Goal: Task Accomplishment & Management: Complete application form

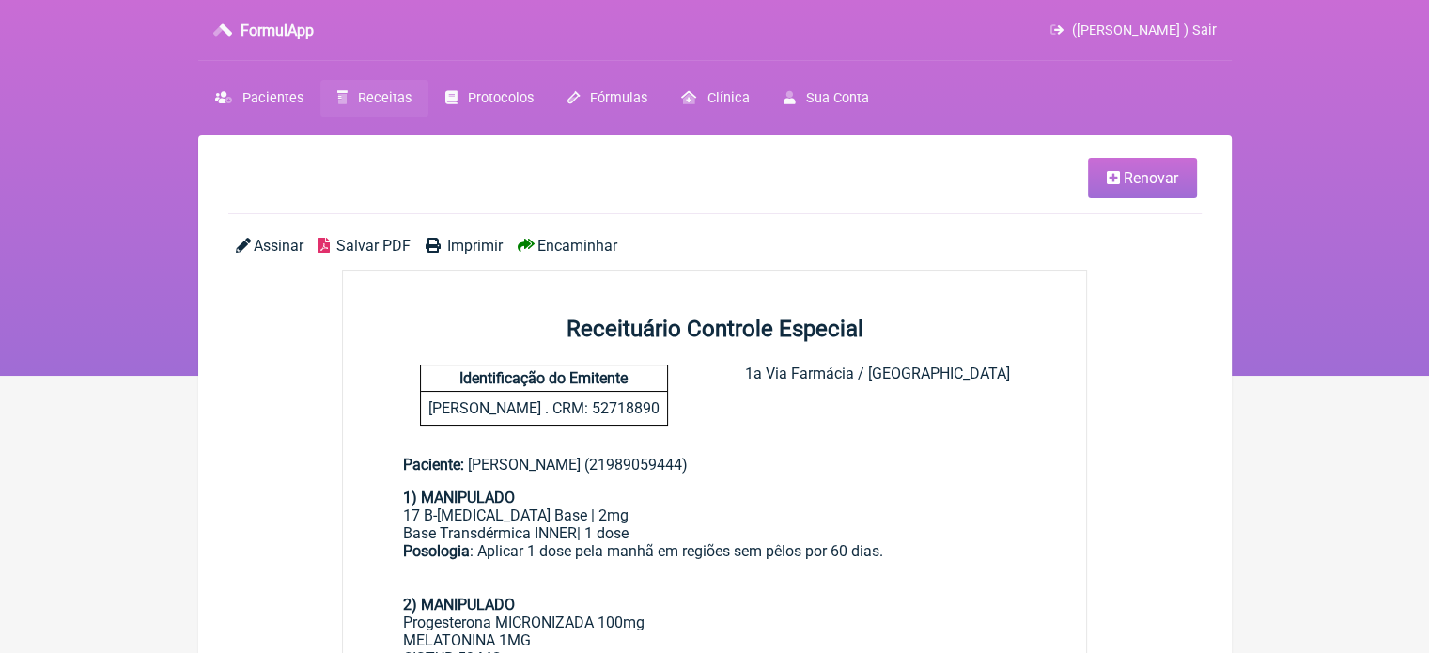
click at [366, 101] on span "Receitas" at bounding box center [385, 98] width 54 height 16
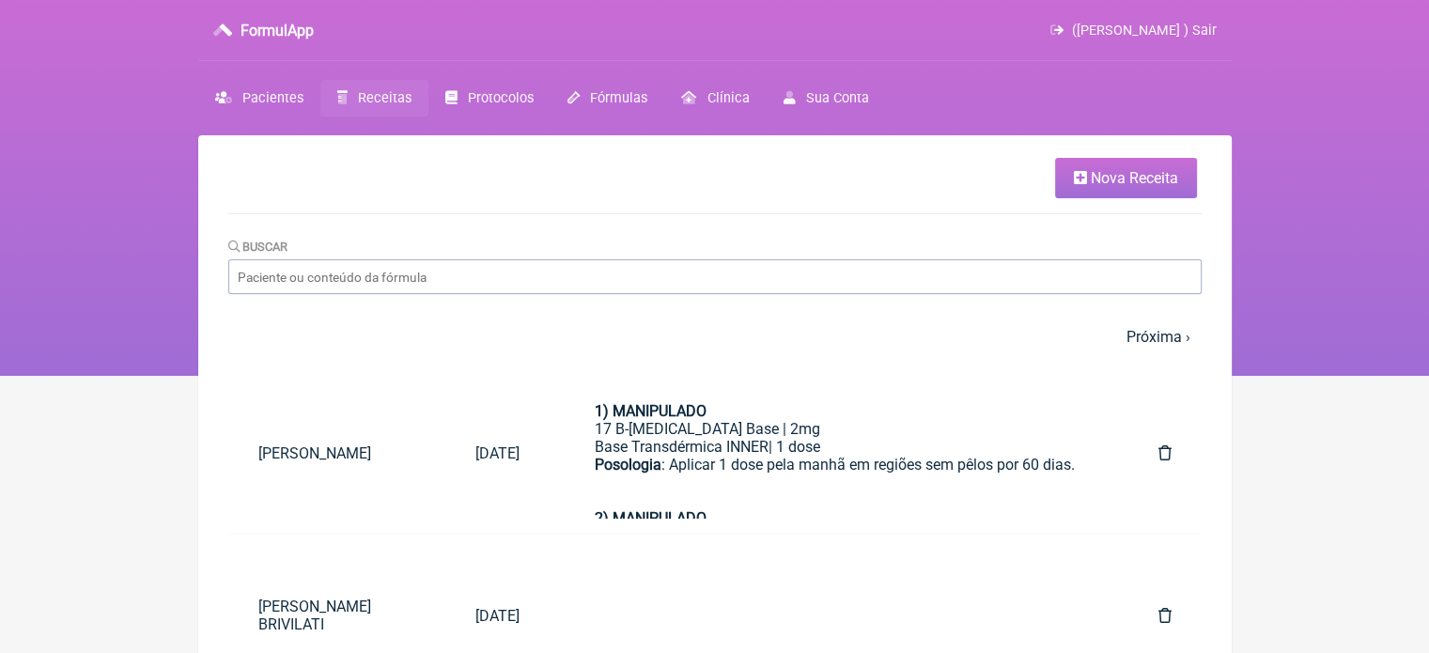
click at [1122, 183] on span "Nova Receita" at bounding box center [1134, 178] width 87 height 18
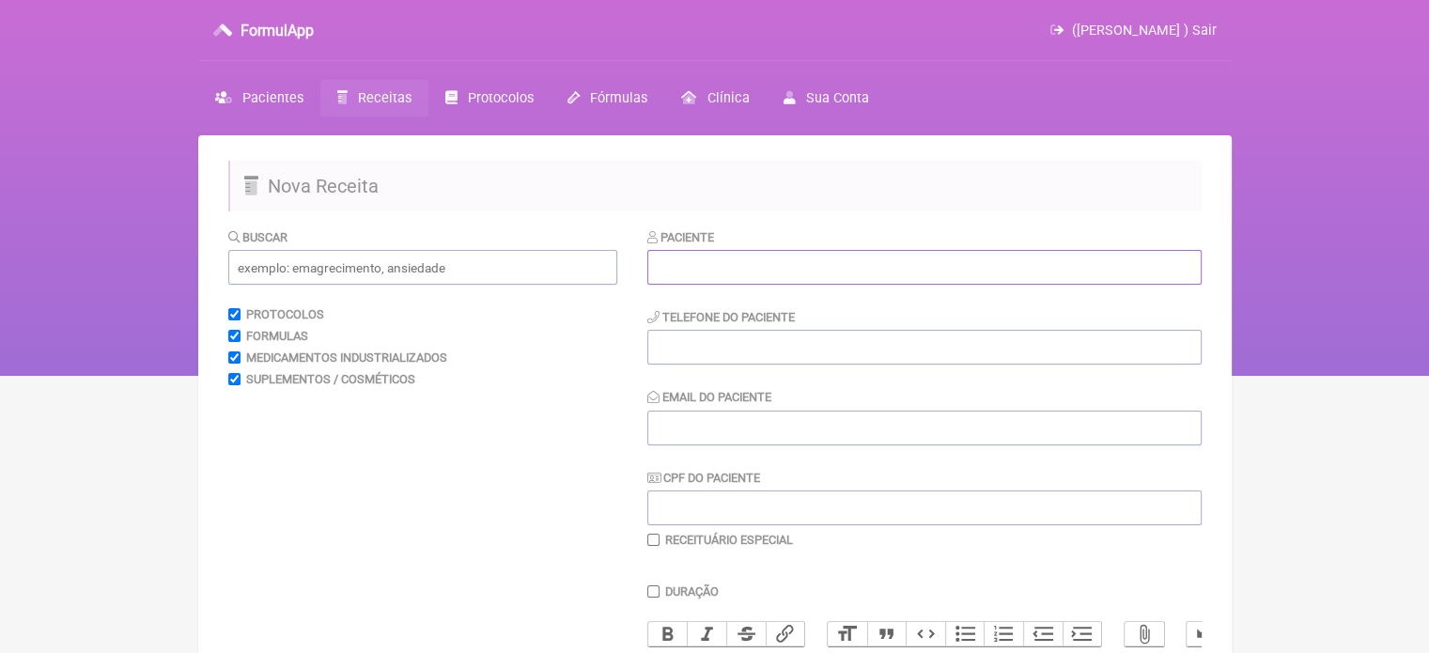
click at [782, 272] on input "text" at bounding box center [924, 267] width 554 height 35
paste input "[PERSON_NAME]"
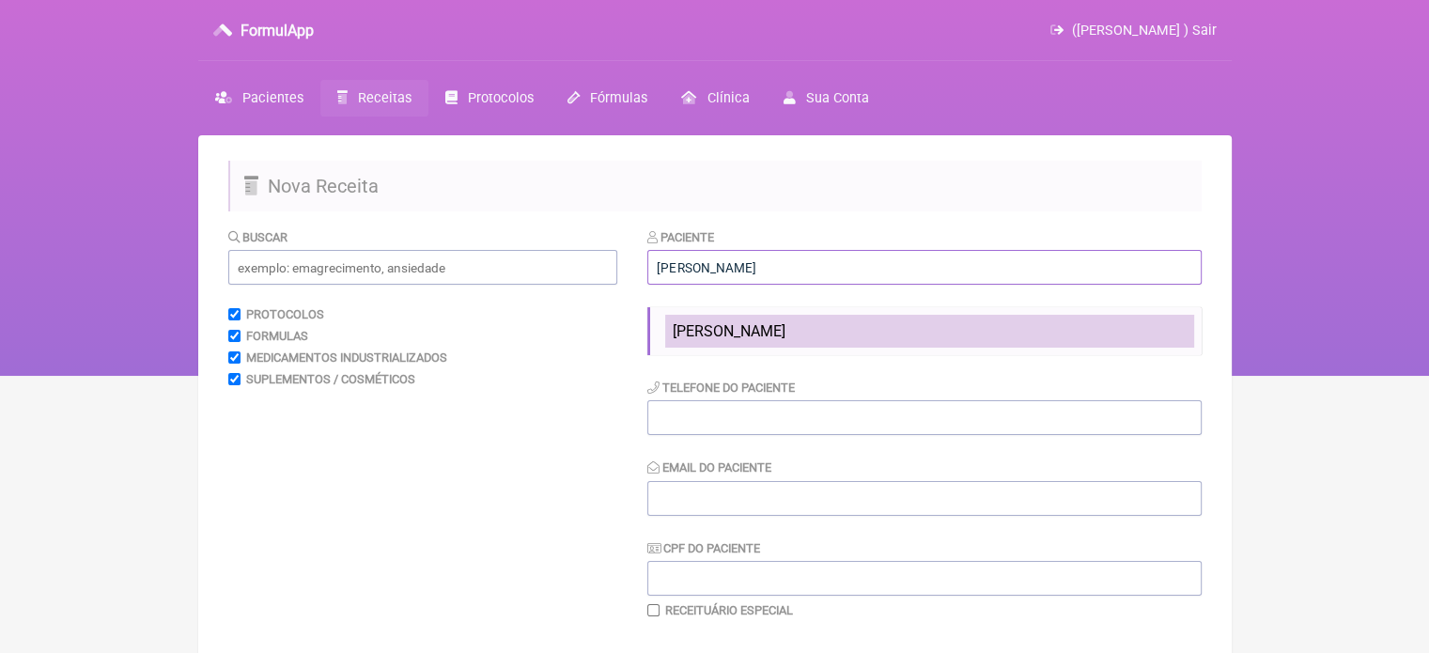
type input "[PERSON_NAME]"
click at [786, 333] on span "[PERSON_NAME]" at bounding box center [729, 331] width 113 height 18
type input "21997110363"
type input "X@X"
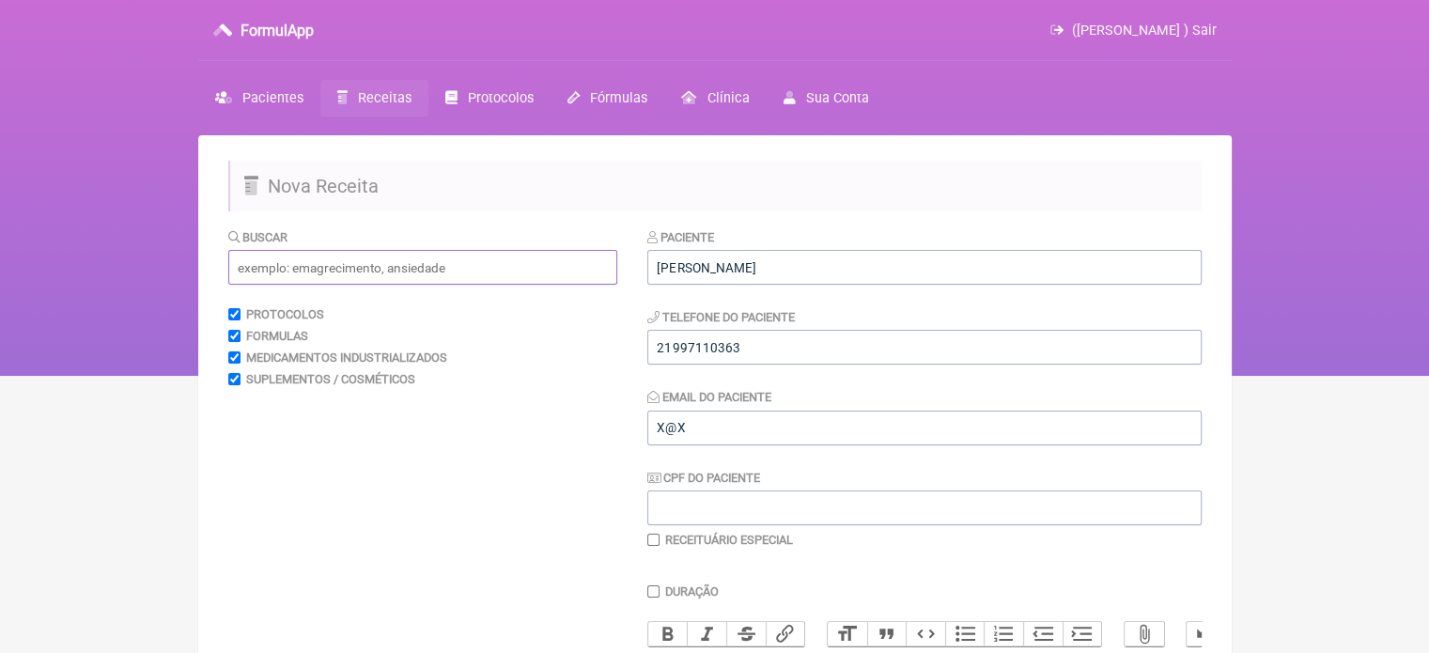
click at [408, 264] on input "text" at bounding box center [422, 267] width 389 height 35
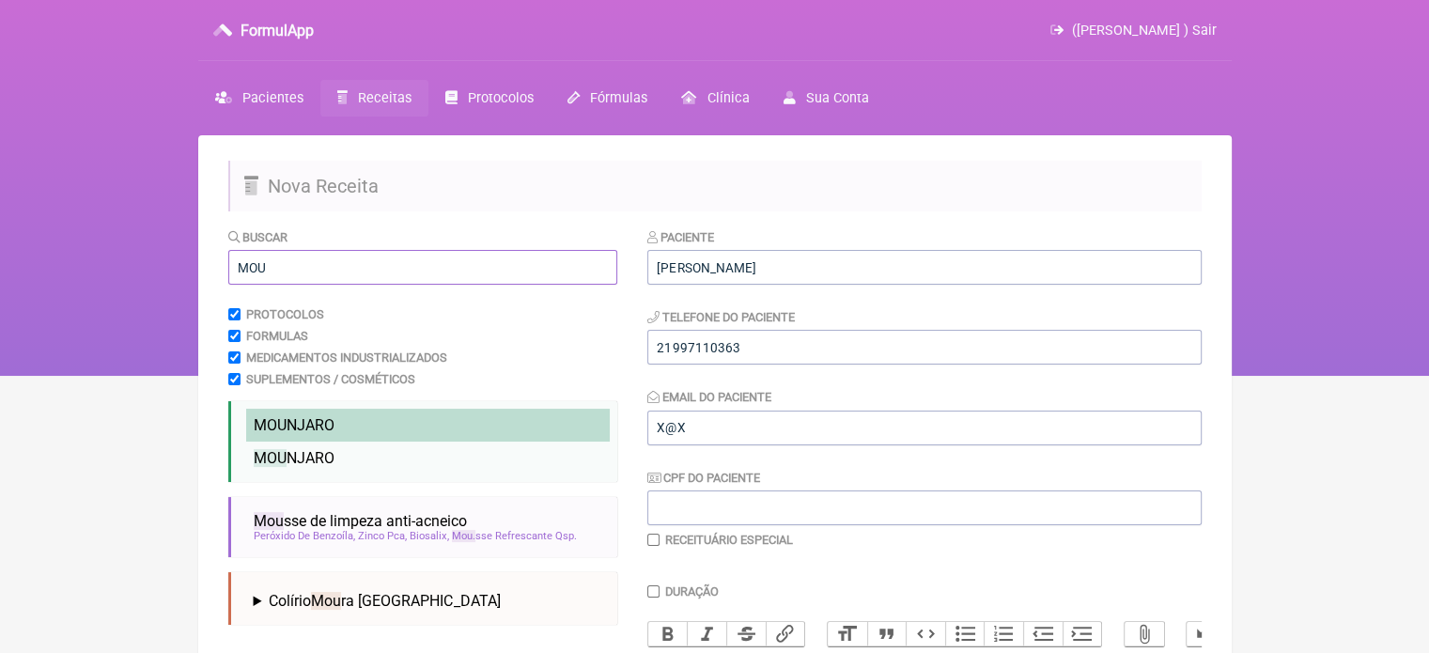
type input "MOU"
click at [351, 423] on li "MOU NJARO" at bounding box center [428, 425] width 364 height 33
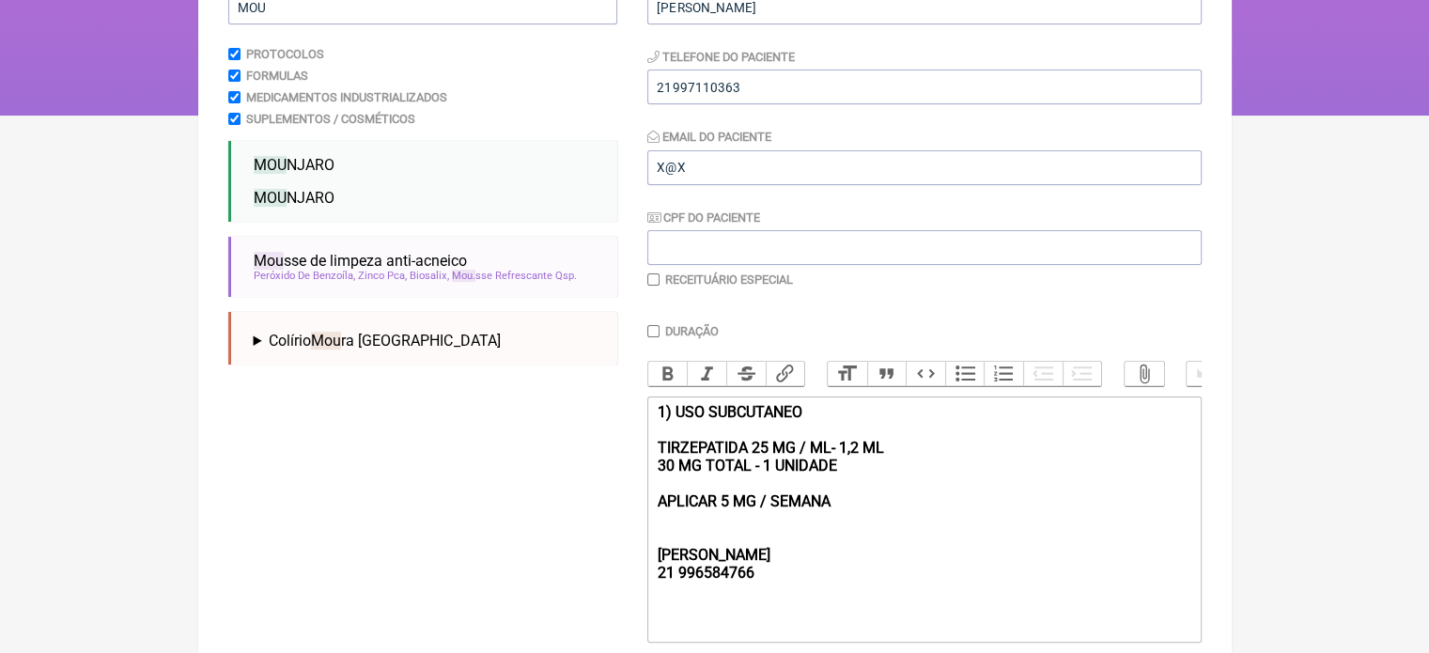
scroll to position [398, 0]
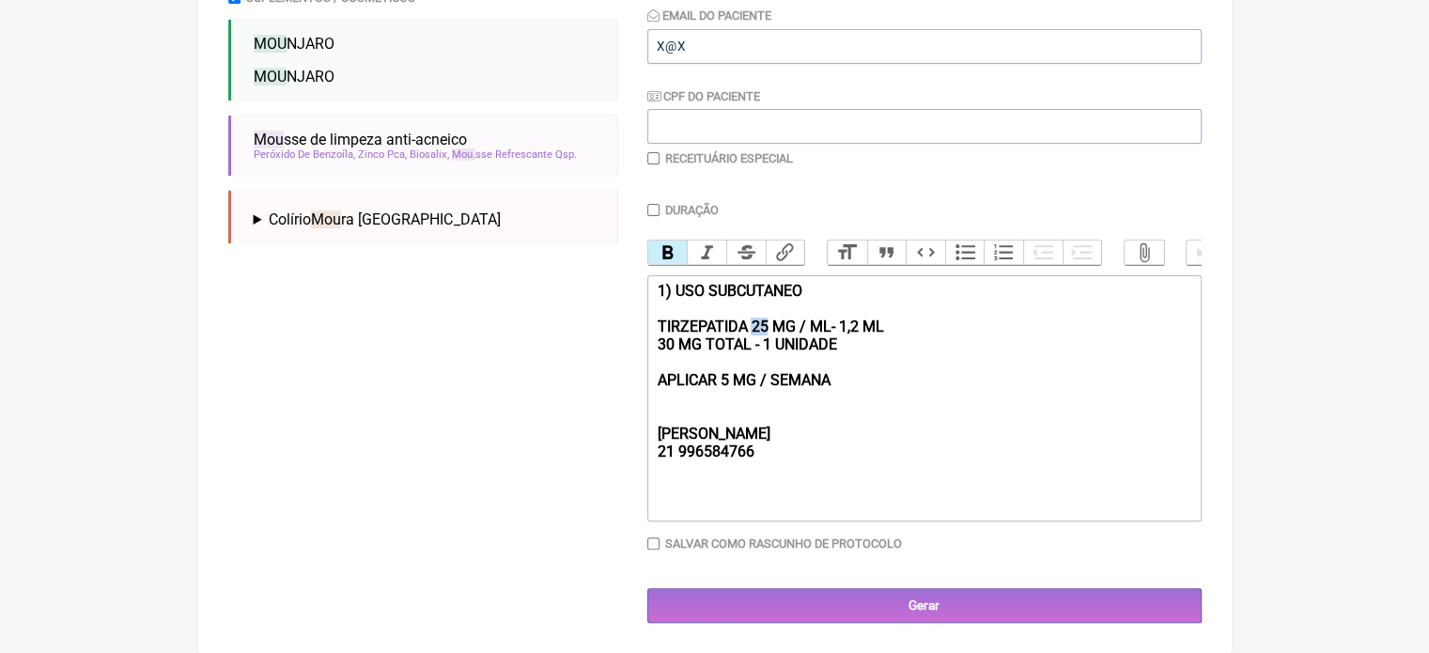
drag, startPoint x: 767, startPoint y: 322, endPoint x: 753, endPoint y: 322, distance: 14.1
click at [753, 322] on strong "1) USO SUBCUTANEO TIRZEPATIDA 25 MG / ML- 1,2 ML 30 MG TOTAL - 1 UNIDADE APLICA…" at bounding box center [770, 371] width 226 height 179
drag, startPoint x: 846, startPoint y: 344, endPoint x: 618, endPoint y: 351, distance: 227.5
click at [618, 351] on form "Buscar MOU Protocolos Formulas Medicamentos Industrializados Suplementos / Cosm…" at bounding box center [715, 234] width 974 height 777
drag, startPoint x: 855, startPoint y: 323, endPoint x: 838, endPoint y: 326, distance: 17.1
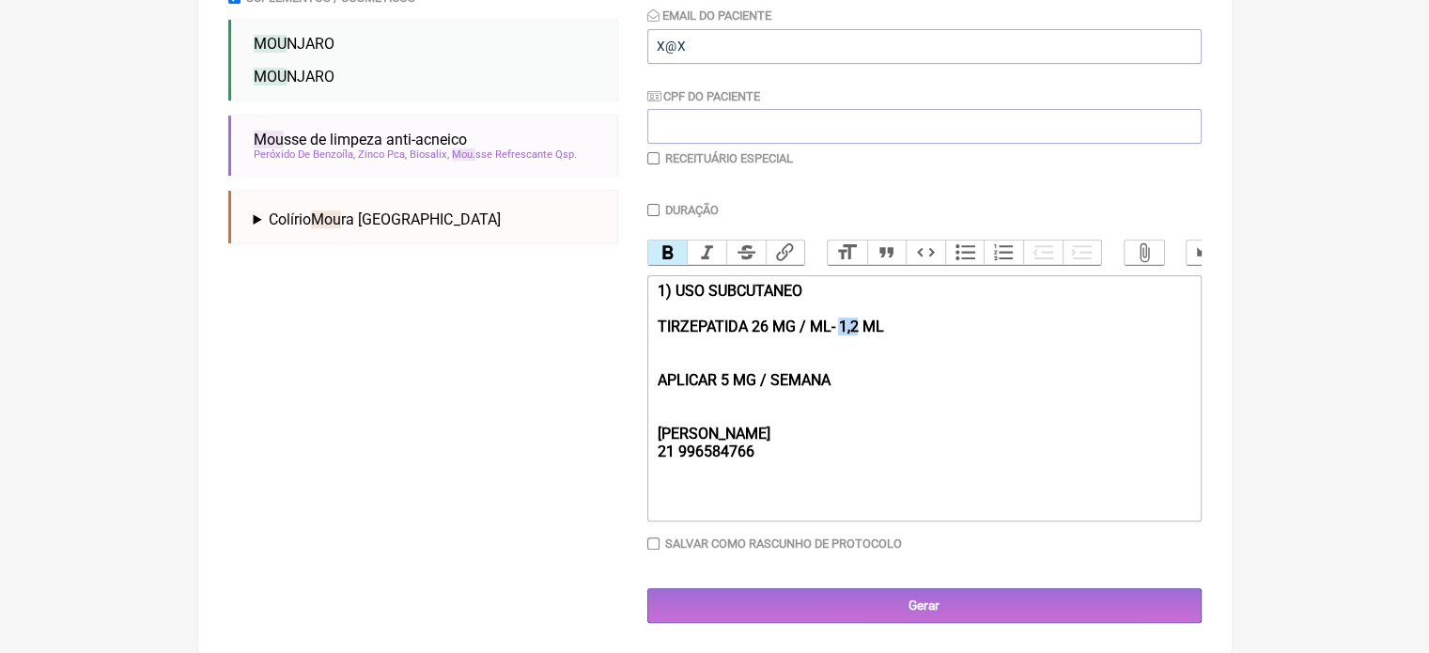
click at [838, 326] on strong "1) USO SUBCUTANEO TIRZEPATIDA 26 MG / ML- 1,2 ML APLICAR 5 MG / SEMANA REBECCA …" at bounding box center [770, 371] width 226 height 179
type trix-editor "<div><strong>1) USO SUBCUTANEO&nbsp;<br><br>TIRZEPATIDA 26 MG / ML- 2,4 ML&nbsp…"
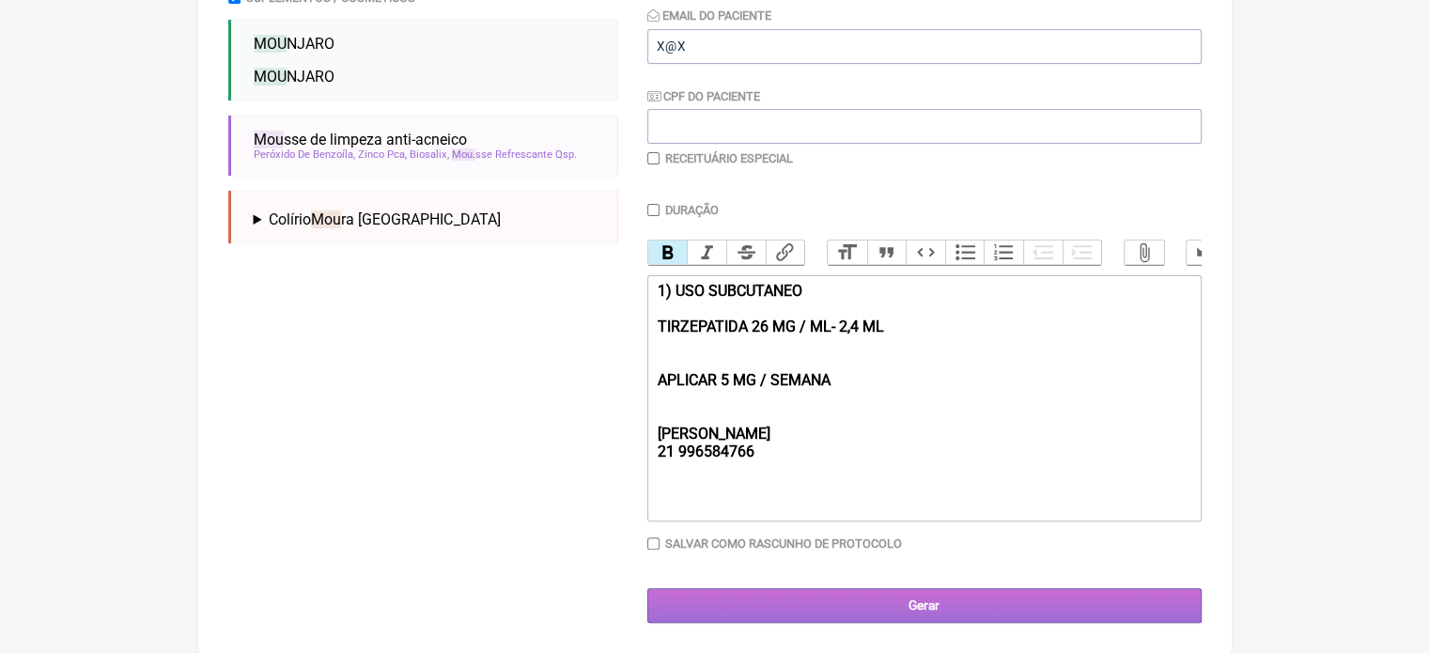
click at [830, 597] on input "Gerar" at bounding box center [924, 605] width 554 height 35
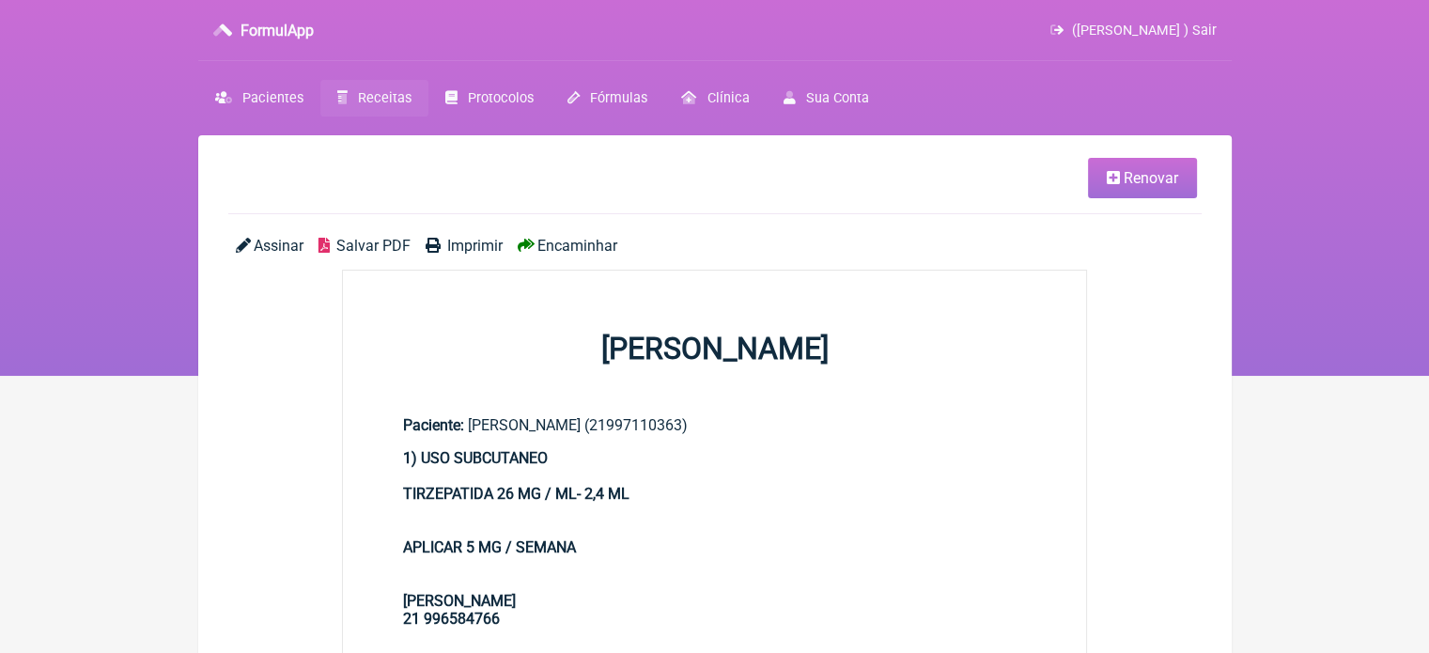
click at [455, 250] on span "Imprimir" at bounding box center [474, 246] width 55 height 18
click at [1145, 187] on span "Renovar" at bounding box center [1151, 178] width 55 height 18
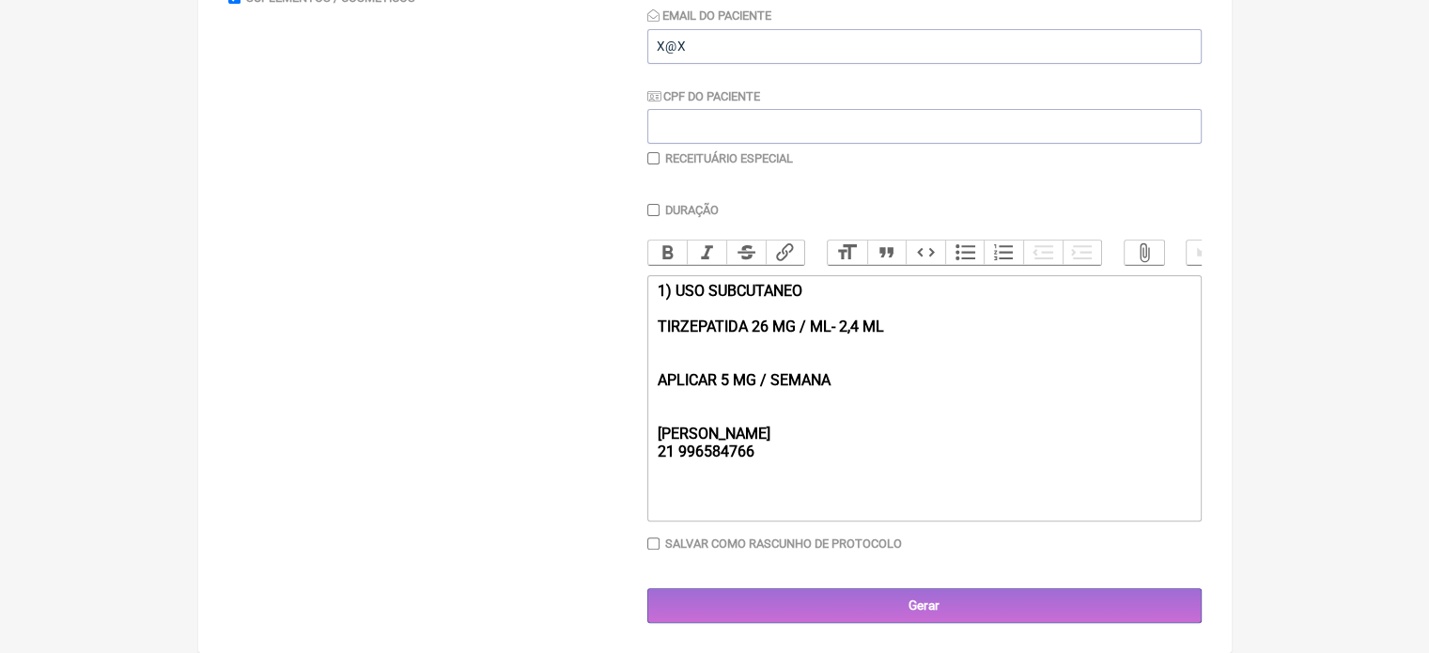
scroll to position [398, 0]
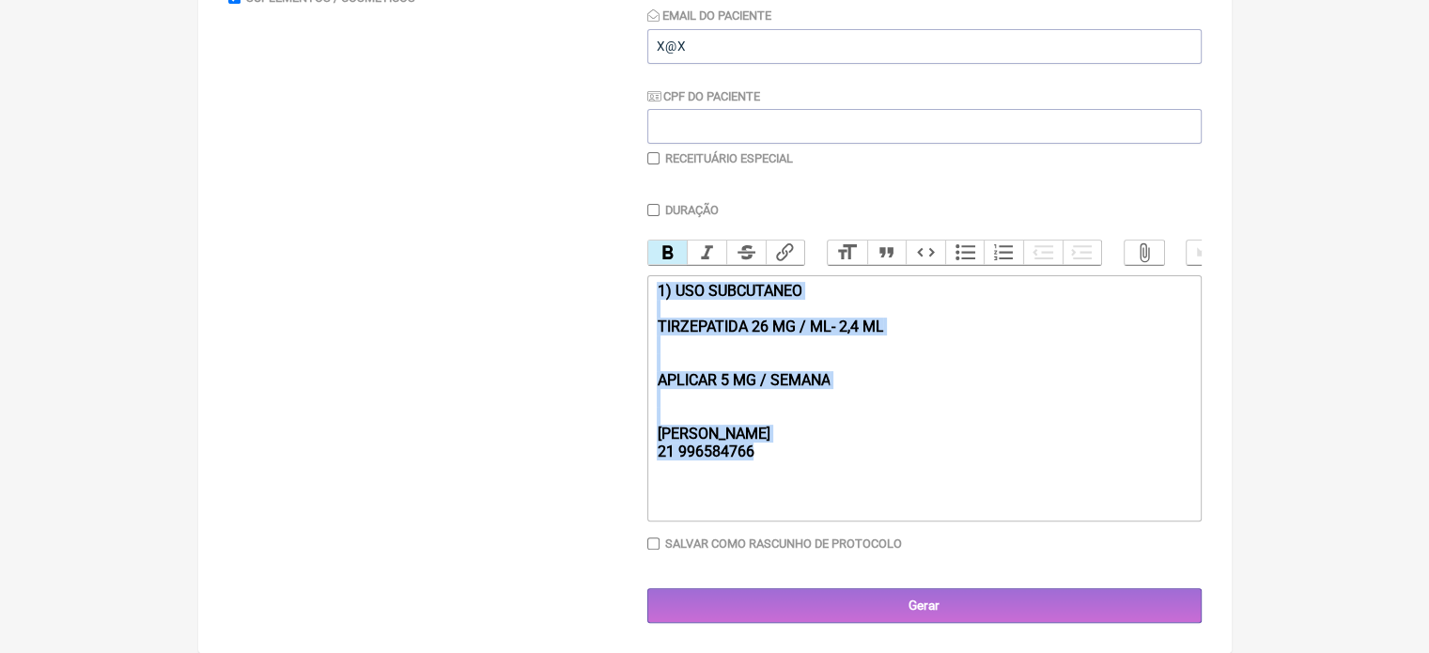
drag, startPoint x: 816, startPoint y: 460, endPoint x: 631, endPoint y: 242, distance: 285.4
click at [635, 242] on form "Buscar Protocolos Formulas Medicamentos Industrializados Suplementos / Cosmétic…" at bounding box center [715, 234] width 974 height 777
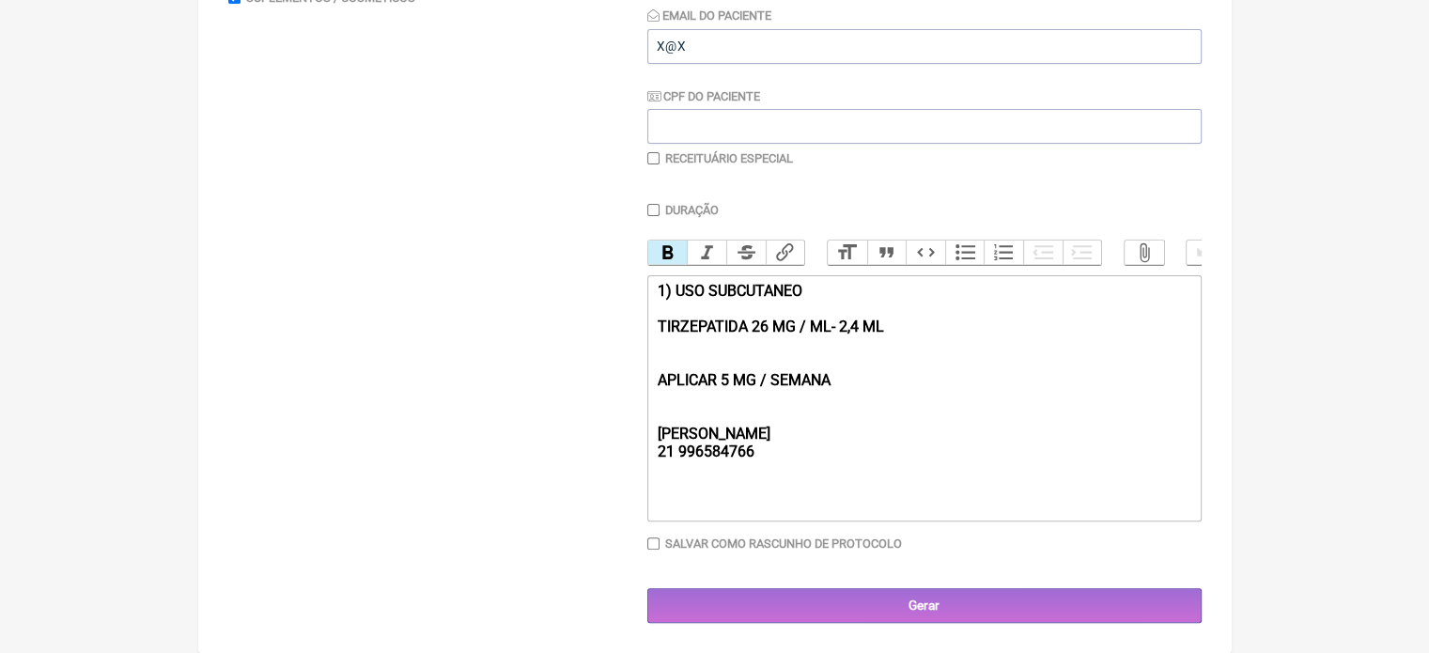
type trix-editor "<div><br></div><div><br><br><br></div>"
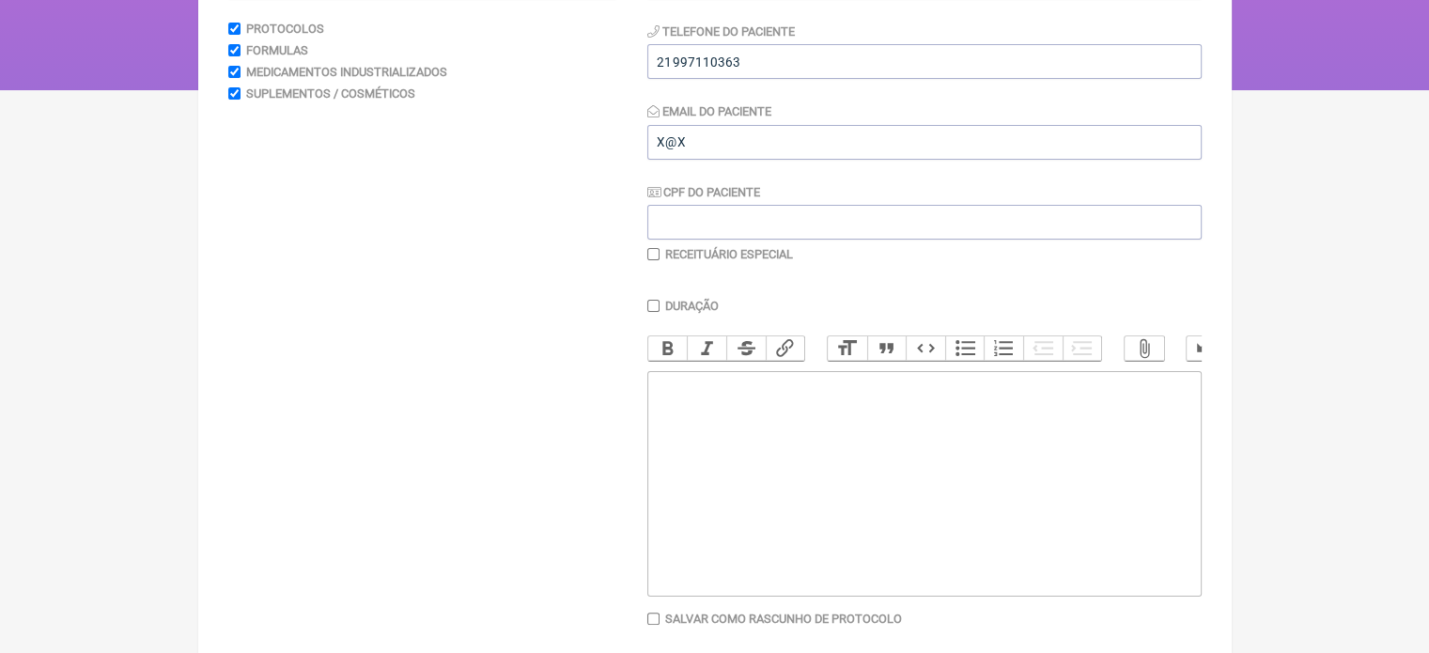
scroll to position [0, 0]
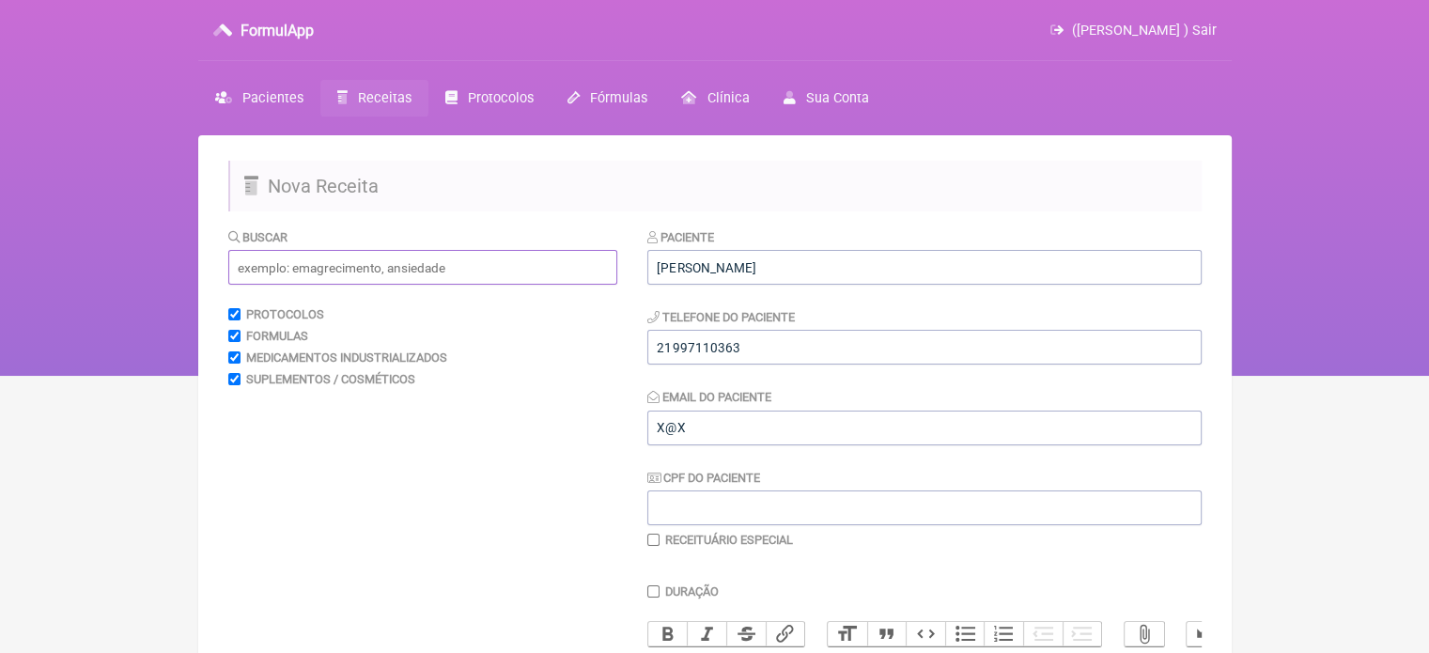
click at [380, 272] on input "text" at bounding box center [422, 267] width 389 height 35
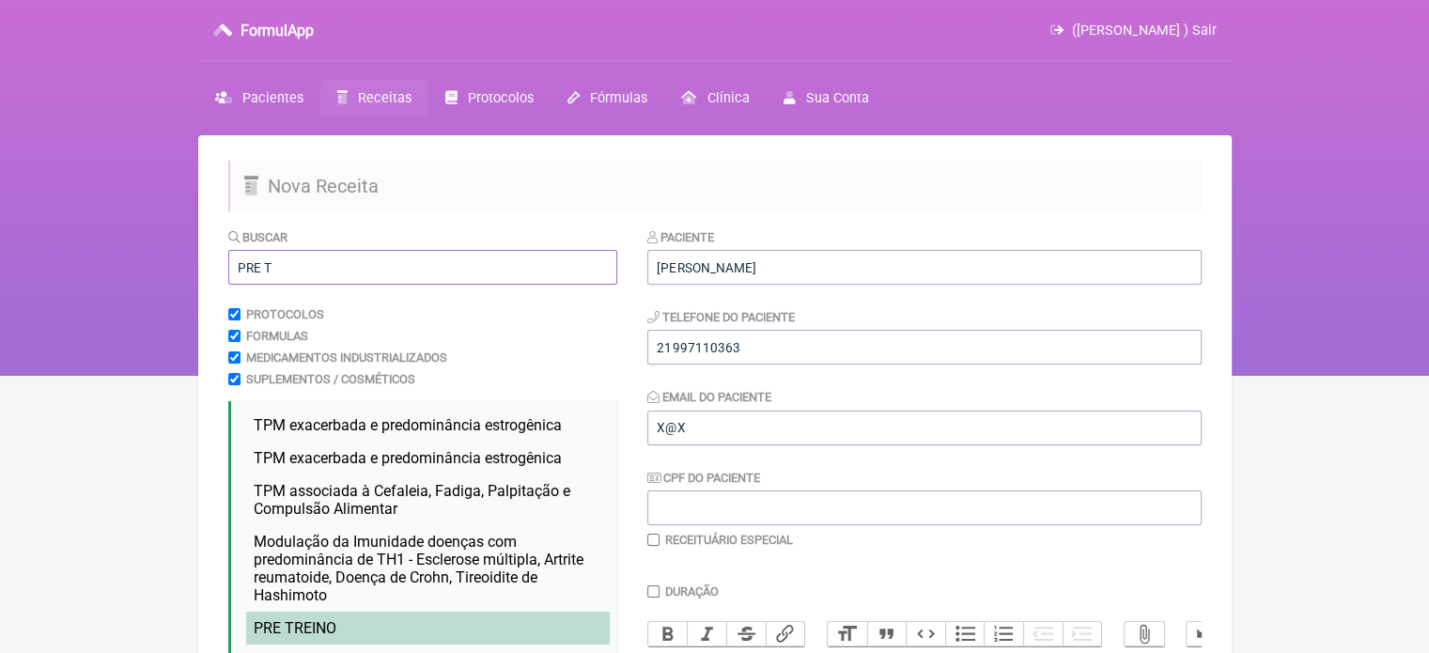
type input "PRE T"
click at [323, 619] on li "PRE T REINO" at bounding box center [428, 628] width 364 height 33
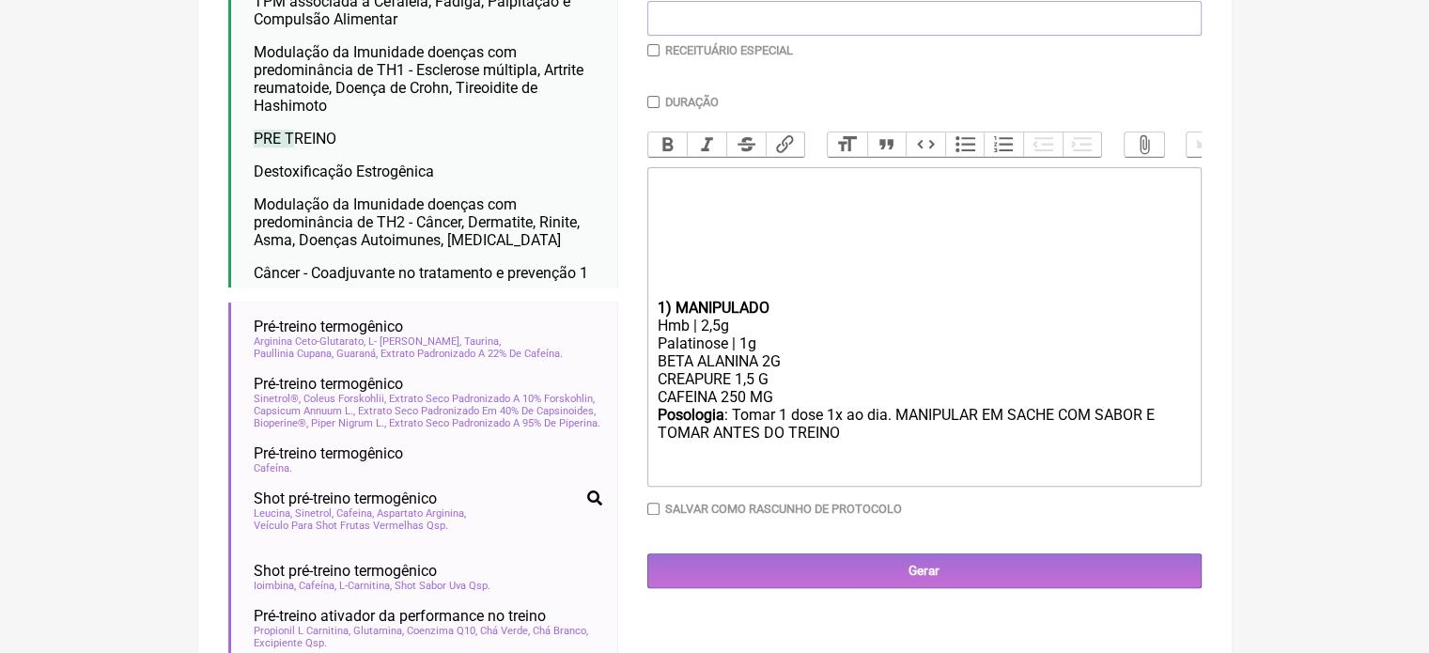
scroll to position [495, 0]
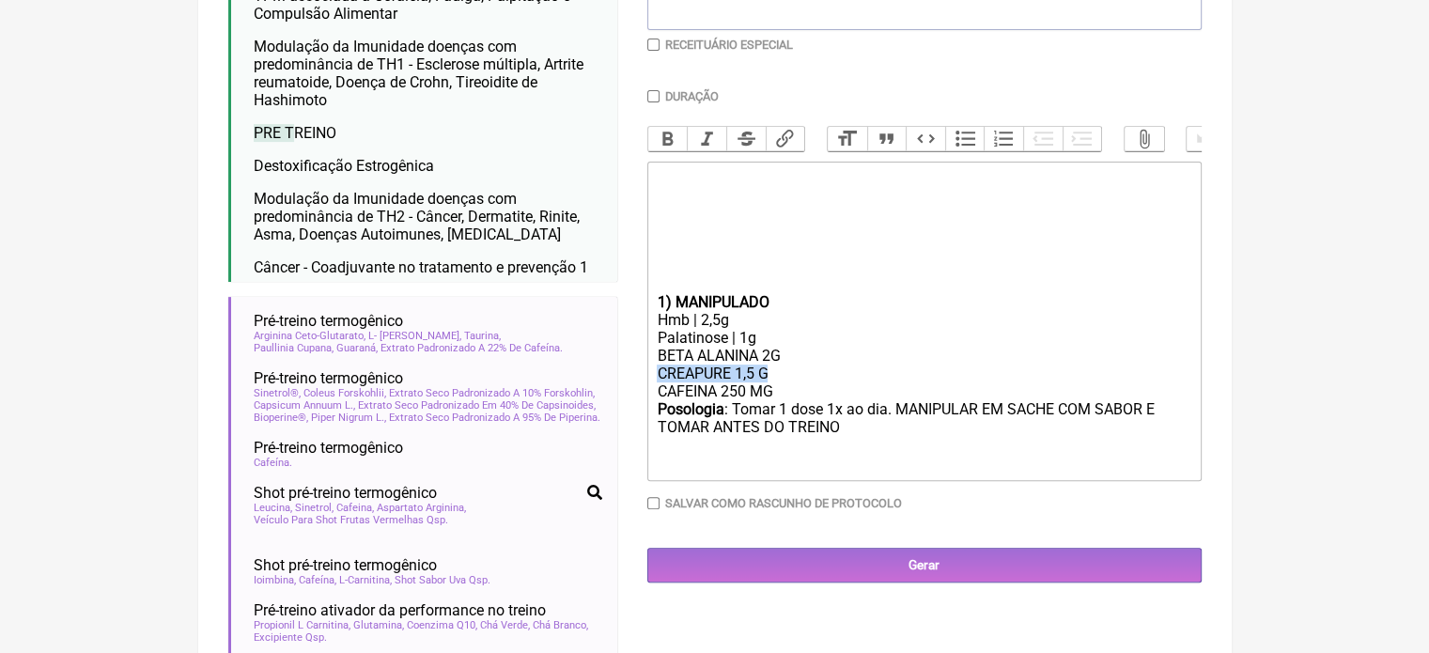
drag, startPoint x: 772, startPoint y: 390, endPoint x: 646, endPoint y: 387, distance: 126.9
click at [646, 387] on form "Buscar PRE T Protocolos Formulas Medicamentos Industrializados Suplementos / Co…" at bounding box center [715, 351] width 974 height 1239
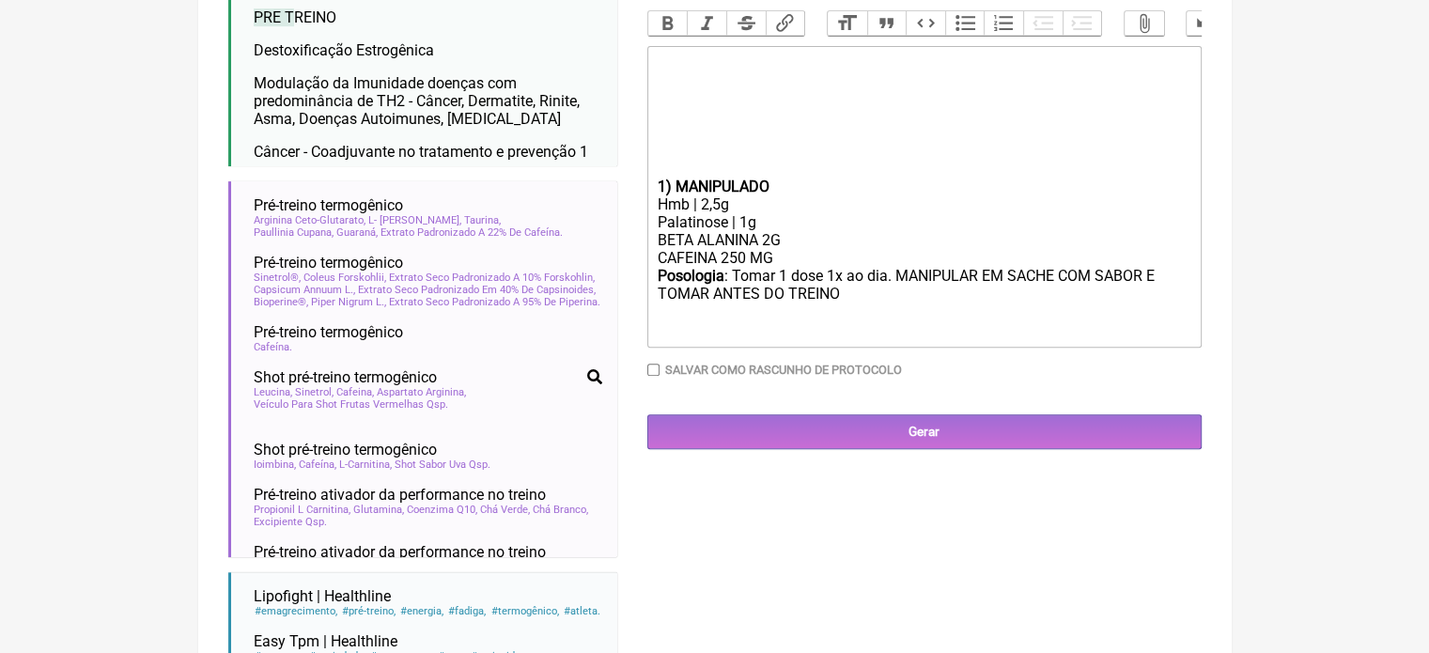
scroll to position [777, 0]
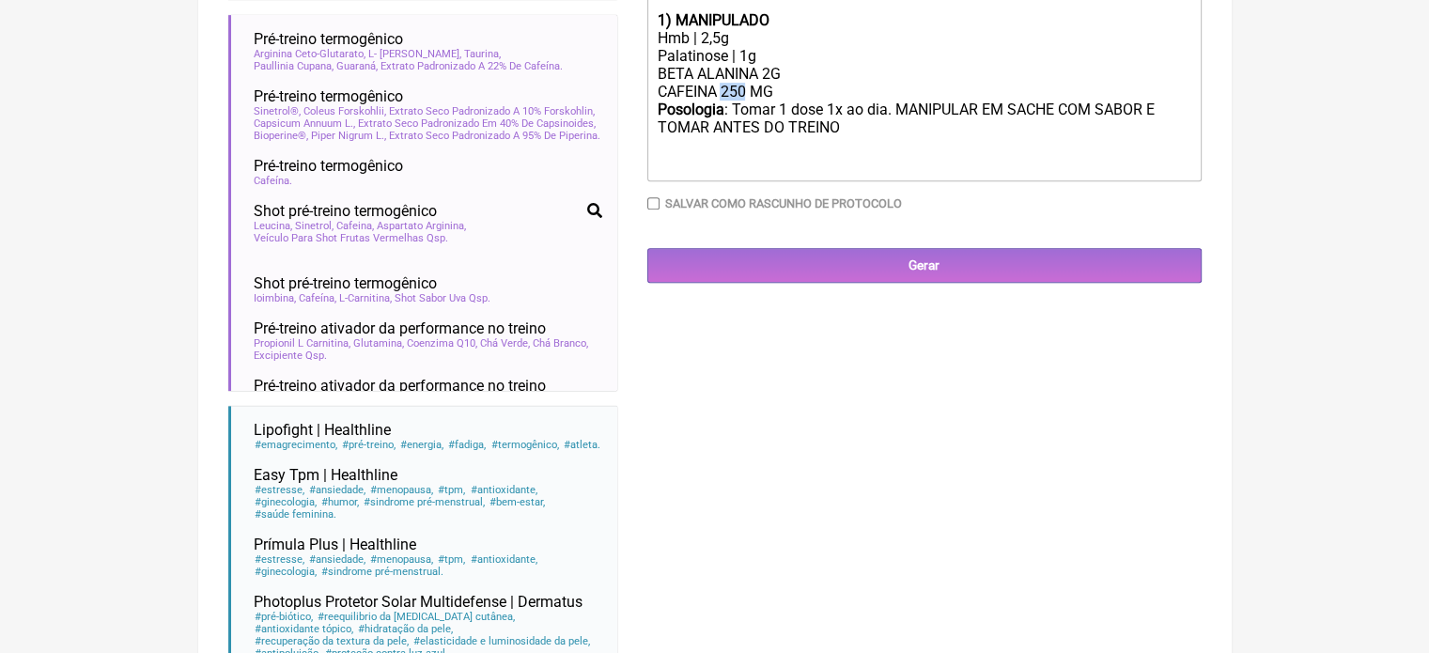
drag, startPoint x: 745, startPoint y: 107, endPoint x: 723, endPoint y: 109, distance: 22.6
click at [723, 101] on div "BETA ALANINA 2G CAFEINA 250 MG" at bounding box center [924, 83] width 534 height 36
type trix-editor "<div><br></div><div><br><br><br></div><div><br><br><br></div><div><strong>1) MA…"
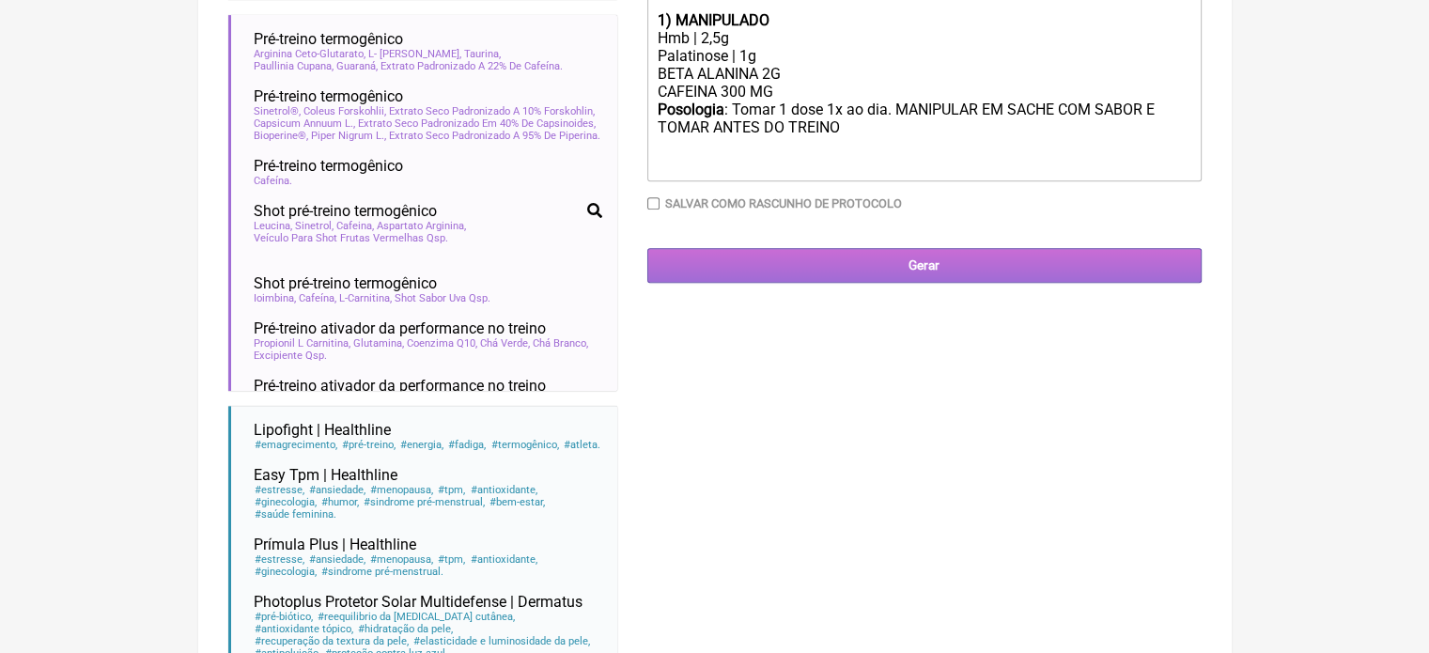
click at [861, 283] on input "Gerar" at bounding box center [924, 265] width 554 height 35
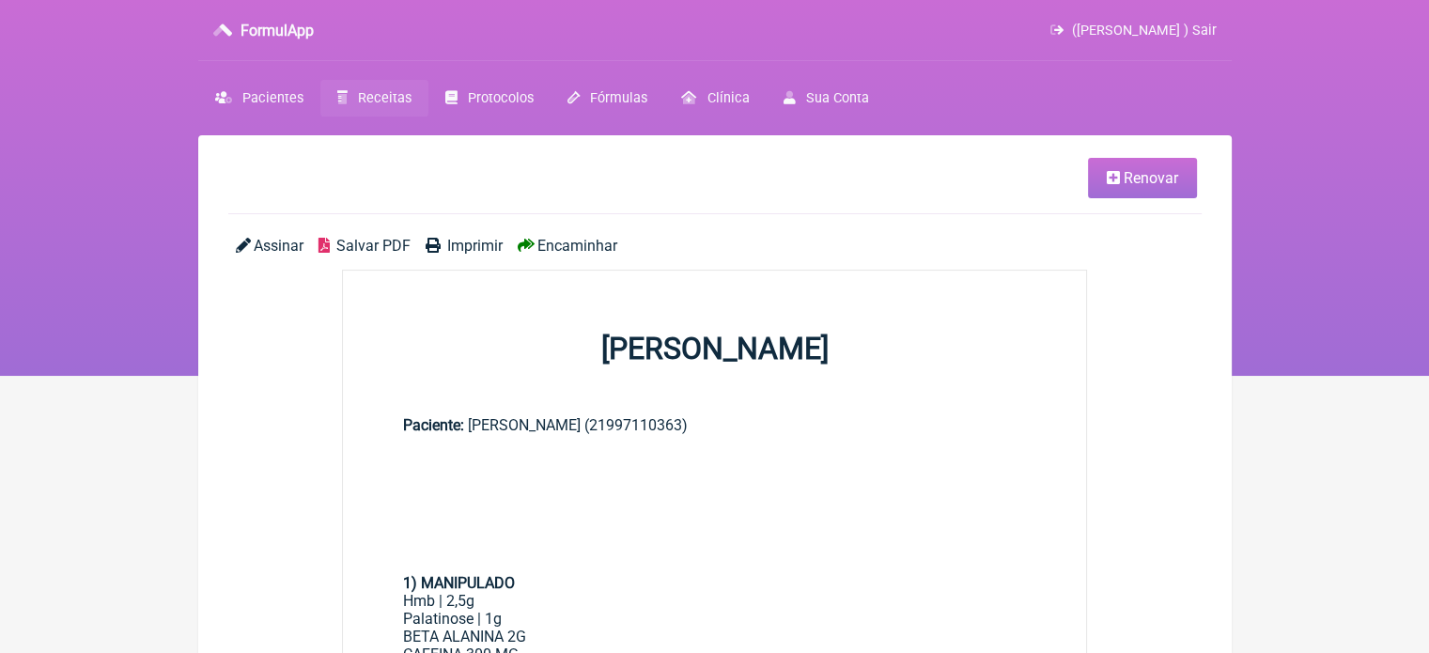
click at [463, 243] on span "Imprimir" at bounding box center [474, 246] width 55 height 18
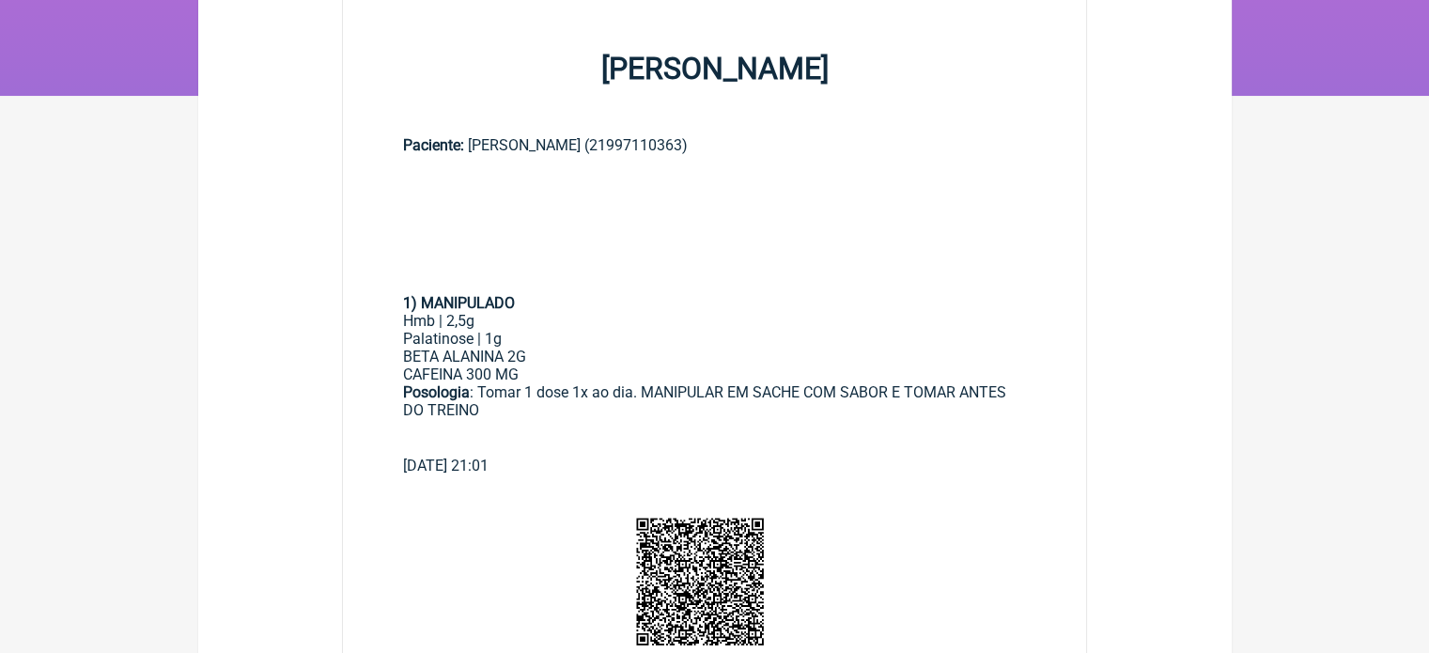
scroll to position [282, 0]
